Goal: Task Accomplishment & Management: Complete application form

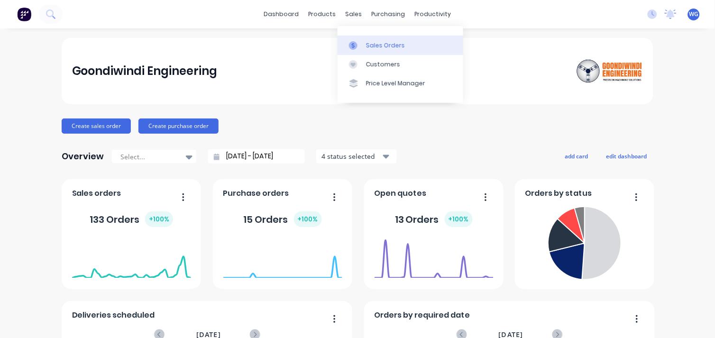
click at [368, 45] on div "Sales Orders" at bounding box center [385, 45] width 39 height 9
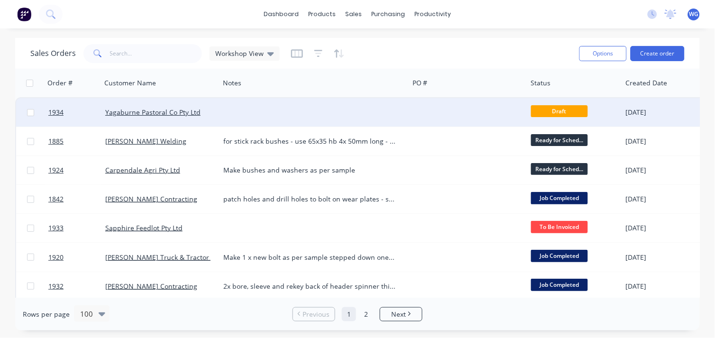
click at [235, 108] on div at bounding box center [313, 112] width 189 height 28
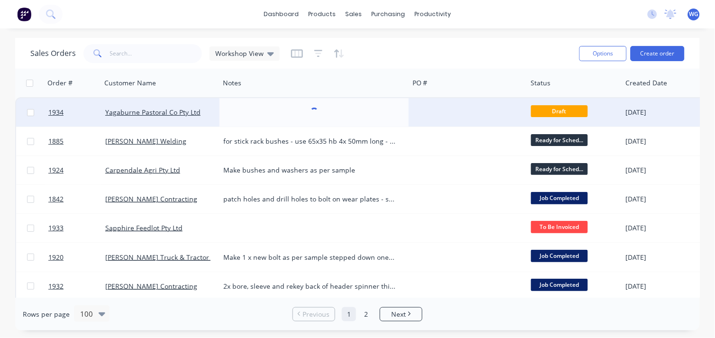
click at [204, 116] on div "Yagaburne Pastoral Co Pty Ltd" at bounding box center [157, 112] width 105 height 9
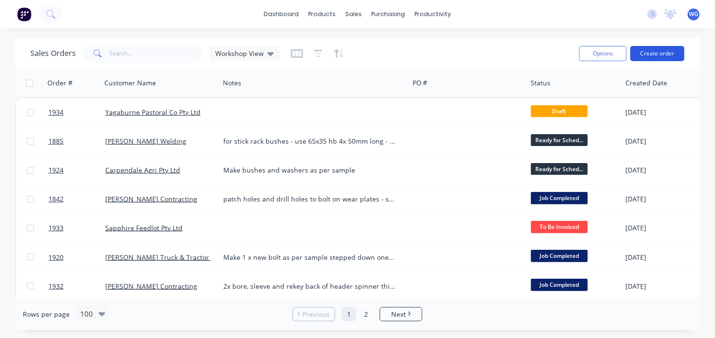
click at [669, 52] on button "Create order" at bounding box center [657, 53] width 54 height 15
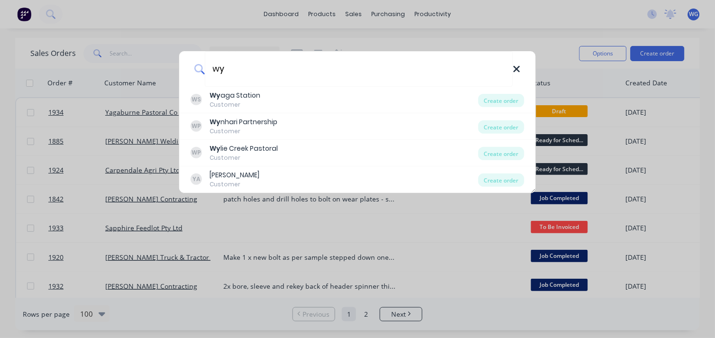
type input "wy"
click at [516, 66] on icon at bounding box center [517, 69] width 8 height 10
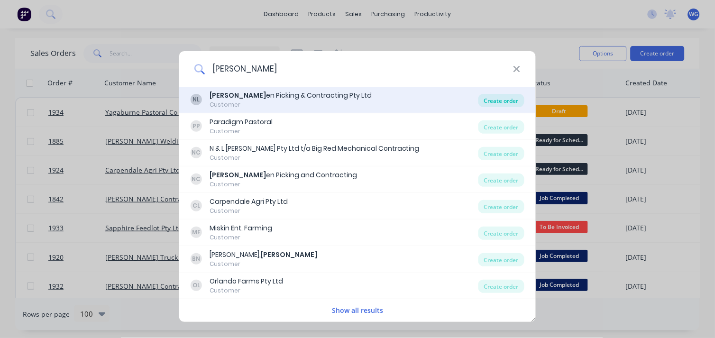
type input "[PERSON_NAME]"
click at [507, 98] on div "Create order" at bounding box center [501, 100] width 46 height 13
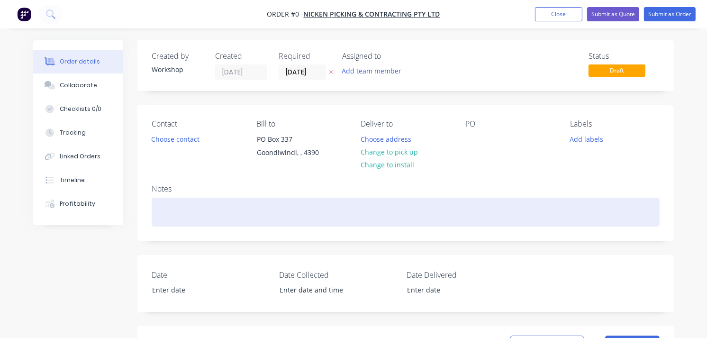
click at [193, 212] on div at bounding box center [406, 212] width 508 height 29
drag, startPoint x: 258, startPoint y: 215, endPoint x: 260, endPoint y: 220, distance: 4.9
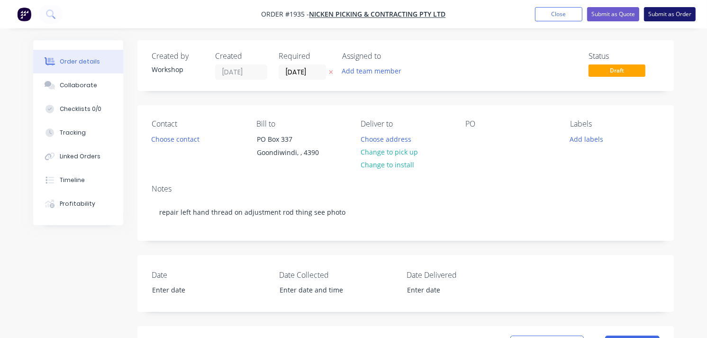
click at [685, 13] on button "Submit as Order" at bounding box center [670, 14] width 52 height 14
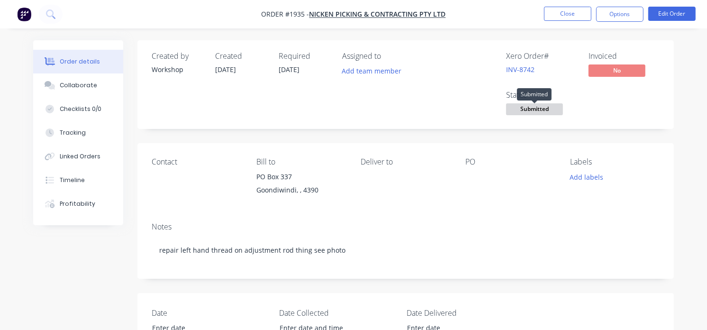
drag, startPoint x: 531, startPoint y: 109, endPoint x: 509, endPoint y: 116, distance: 23.4
click at [531, 109] on span "Submitted" at bounding box center [534, 109] width 57 height 12
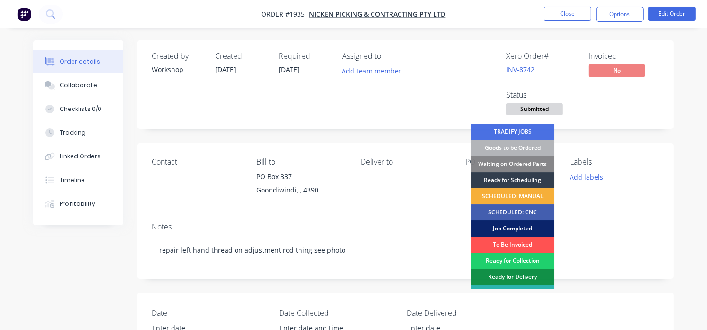
click at [503, 225] on div "Job Completed" at bounding box center [513, 228] width 84 height 16
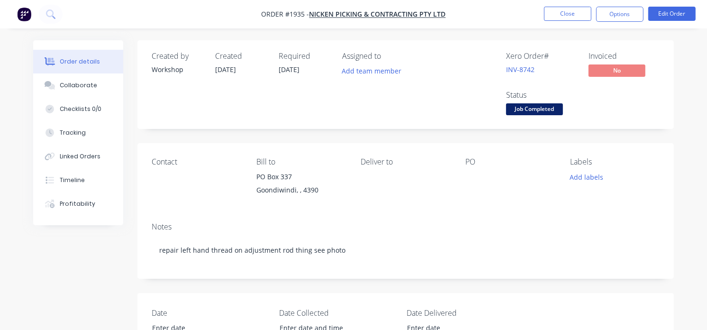
click at [24, 11] on img "button" at bounding box center [24, 14] width 14 height 14
